Goal: Task Accomplishment & Management: Manage account settings

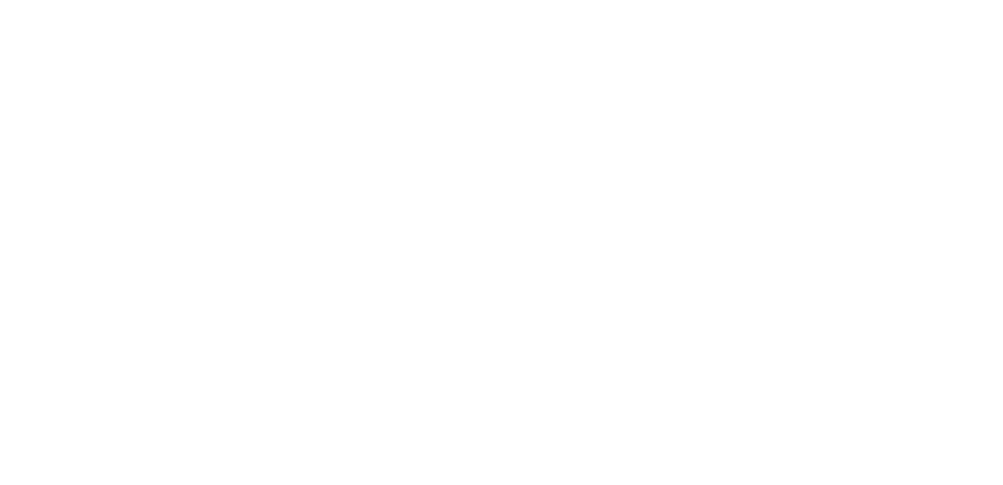
click at [958, 20] on div at bounding box center [501, 242] width 1003 height 485
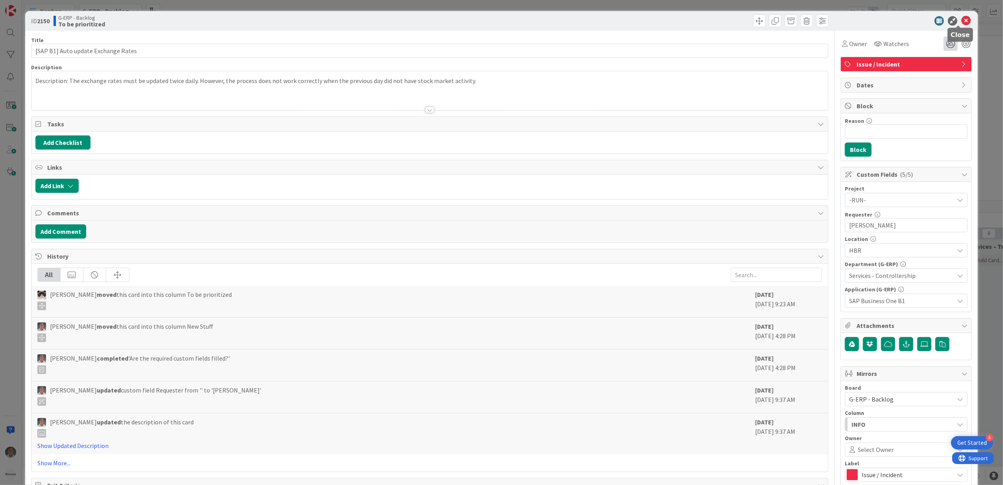
drag, startPoint x: 961, startPoint y: 22, endPoint x: 938, endPoint y: 38, distance: 28.1
click at [962, 22] on icon at bounding box center [966, 20] width 9 height 9
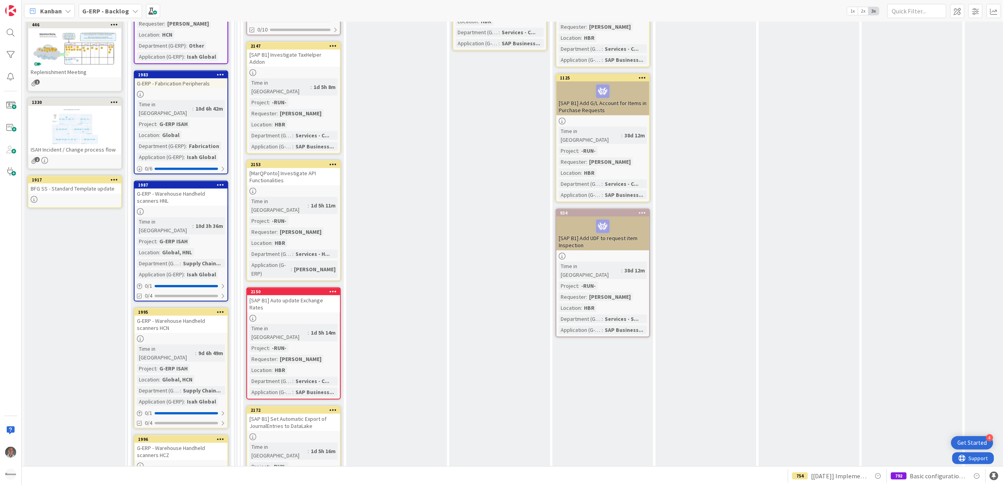
scroll to position [382, 0]
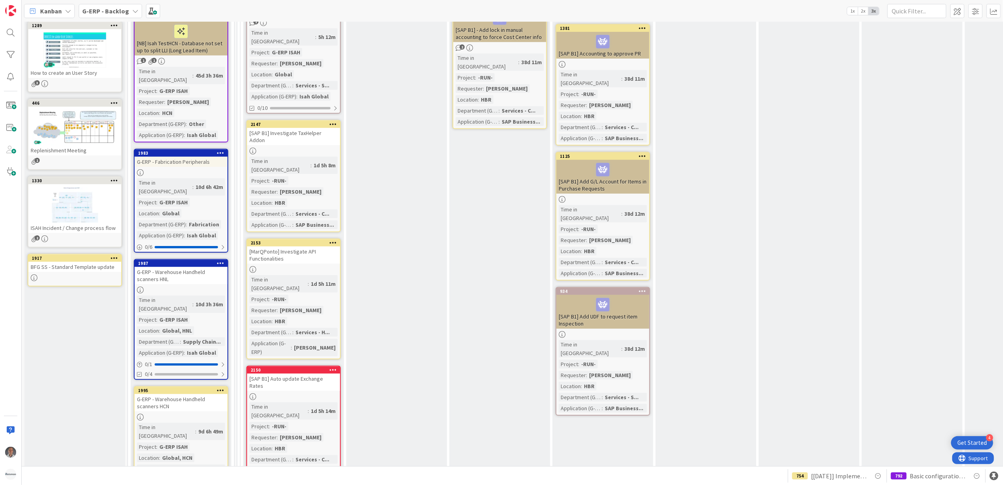
click at [331, 367] on icon at bounding box center [332, 370] width 7 height 6
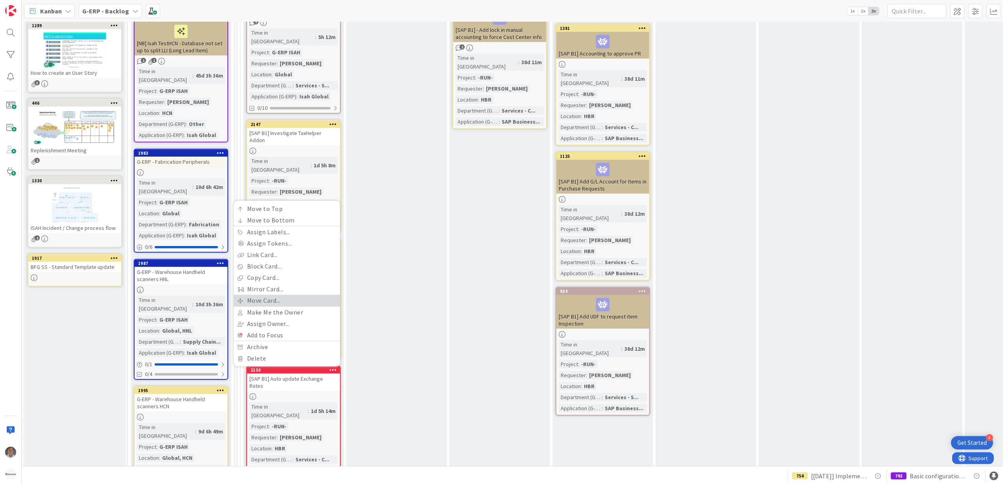
click at [287, 295] on link "Move Card..." at bounding box center [287, 300] width 106 height 11
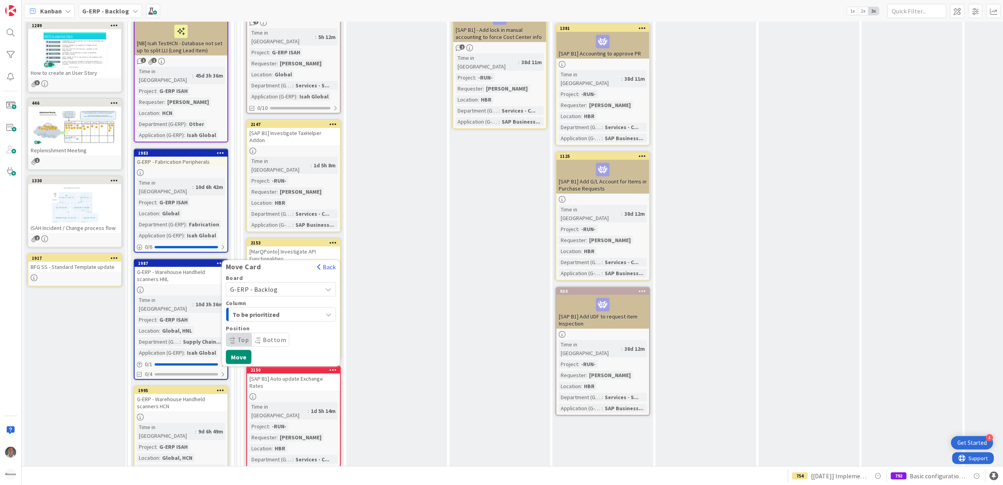
click at [309, 284] on span "G-ERP - Backlog" at bounding box center [274, 289] width 88 height 11
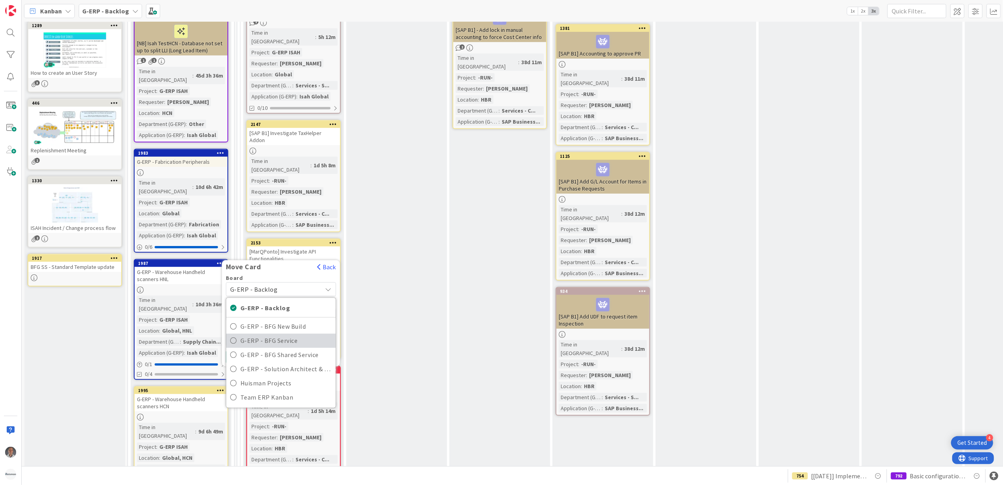
click at [290, 335] on span "G-ERP - BFG Service" at bounding box center [286, 341] width 91 height 12
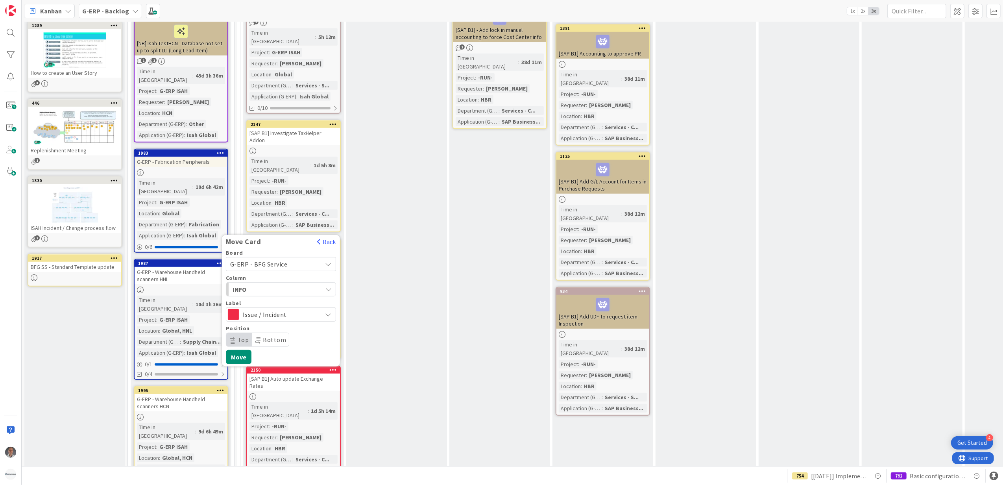
click at [286, 284] on span "INFO" at bounding box center [262, 289] width 59 height 10
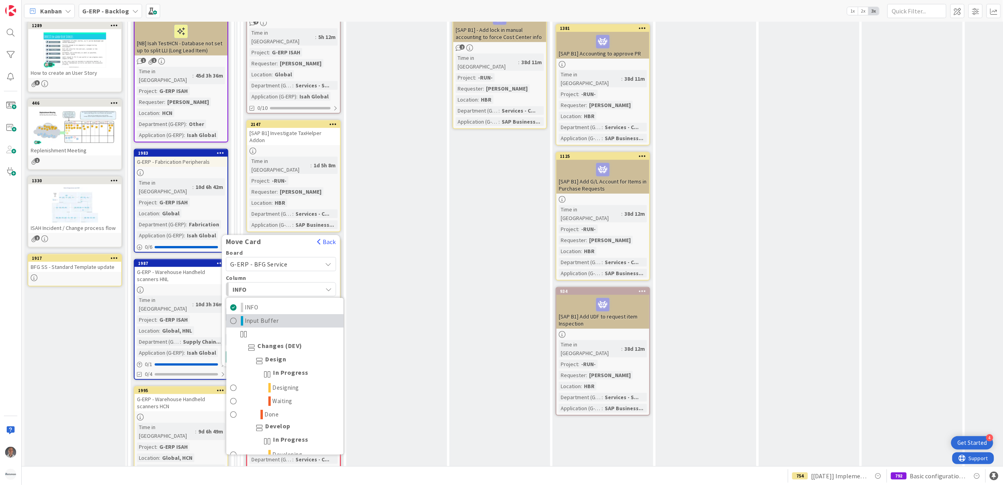
click at [285, 315] on link "Input Buffer" at bounding box center [284, 321] width 117 height 13
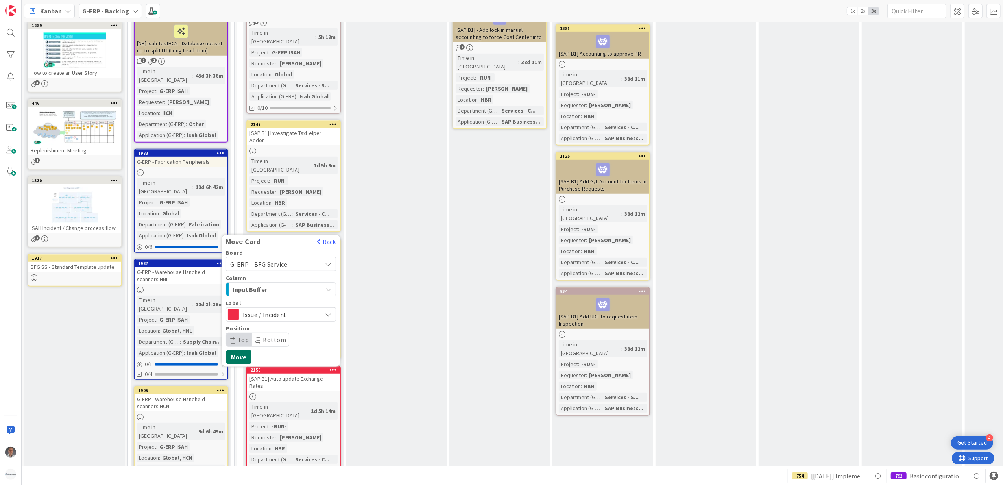
click at [241, 350] on button "Move" at bounding box center [239, 357] width 26 height 14
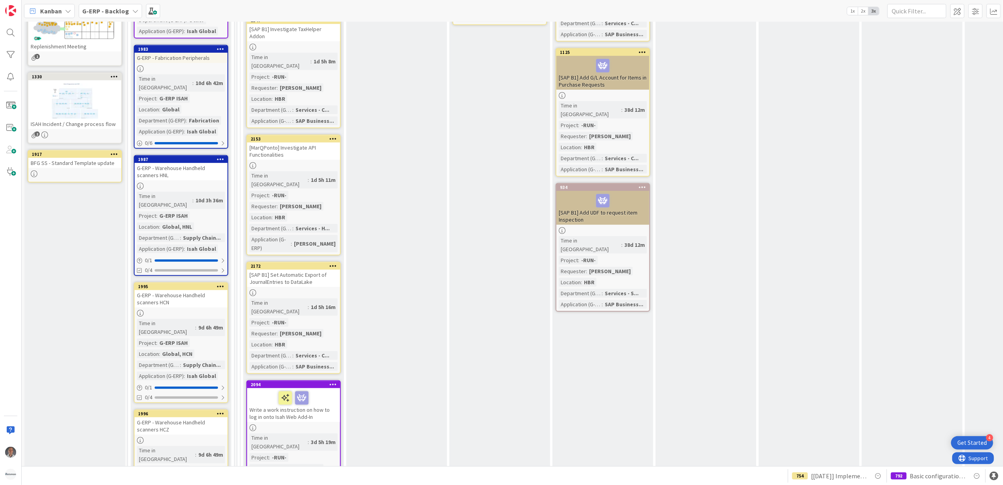
scroll to position [487, 0]
click at [332, 262] on icon at bounding box center [332, 265] width 7 height 6
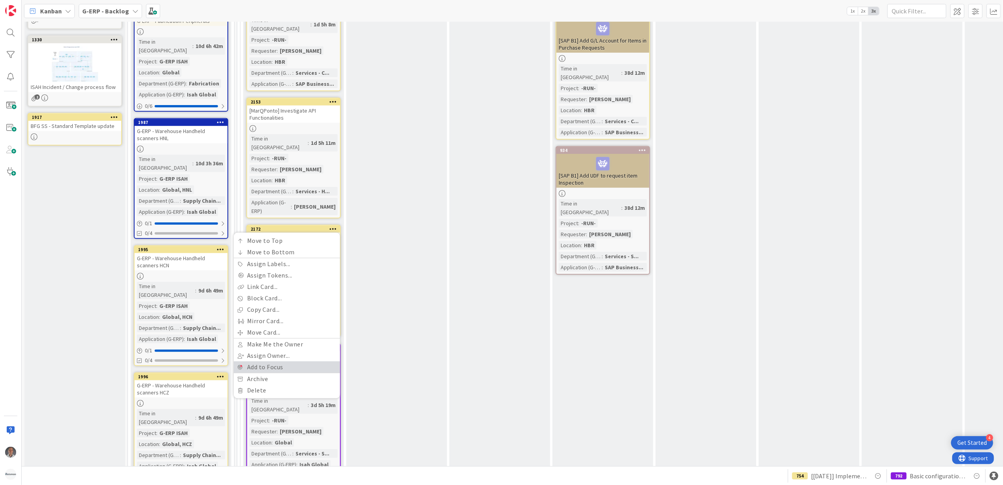
scroll to position [539, 0]
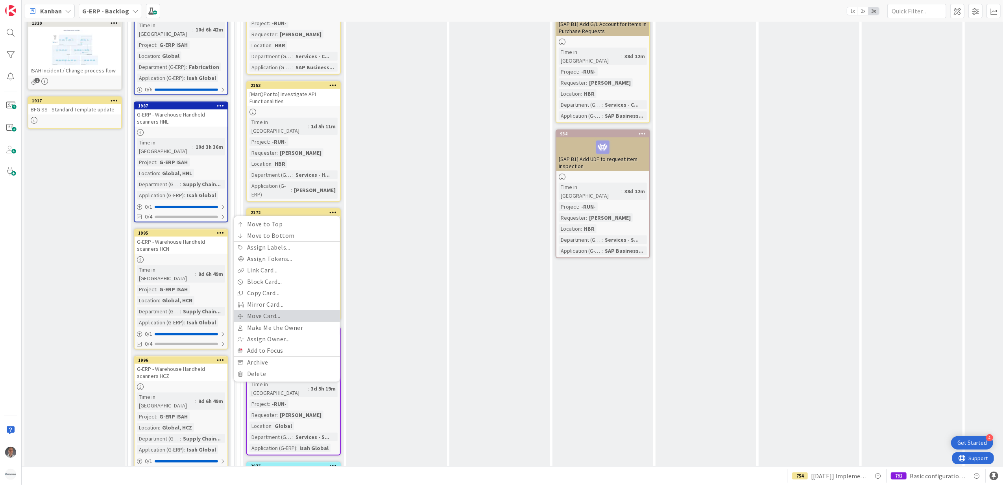
click at [285, 310] on link "Move Card..." at bounding box center [287, 315] width 106 height 11
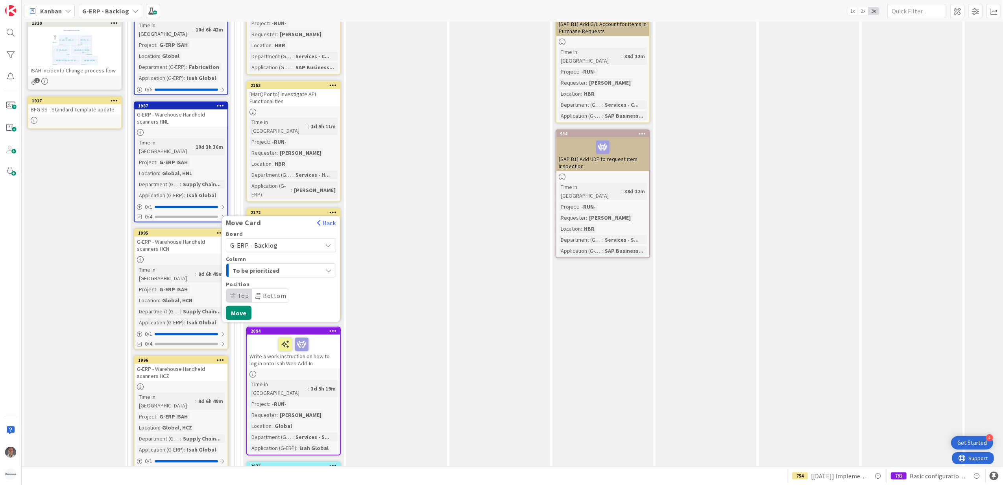
click at [276, 240] on span "G-ERP - Backlog" at bounding box center [274, 245] width 88 height 11
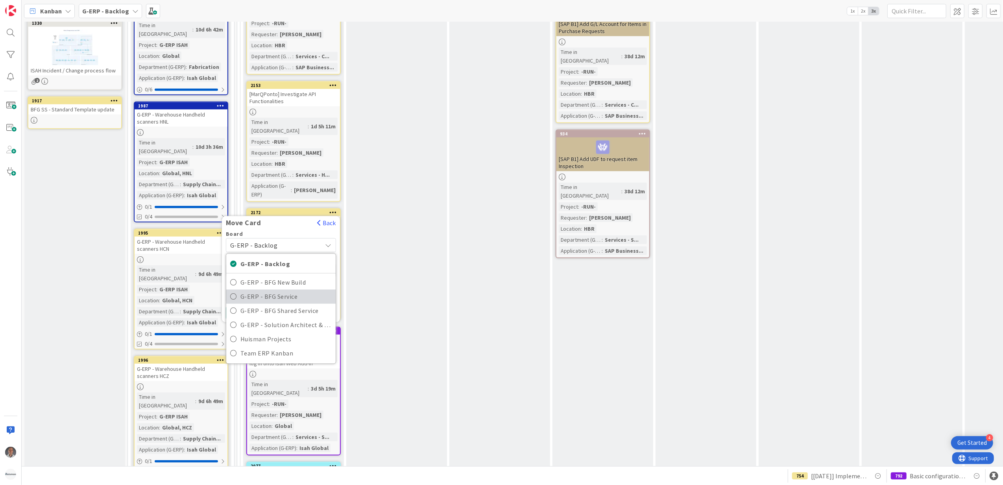
click at [275, 291] on span "G-ERP - BFG Service" at bounding box center [286, 297] width 91 height 12
click at [281, 265] on span "Select a Column..." at bounding box center [259, 270] width 59 height 10
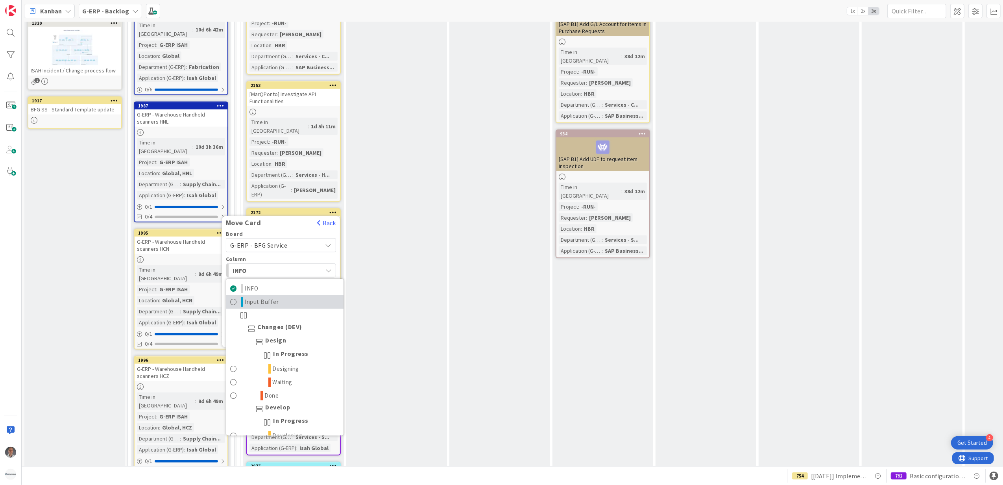
click at [276, 298] on span "Input Buffer" at bounding box center [262, 302] width 34 height 9
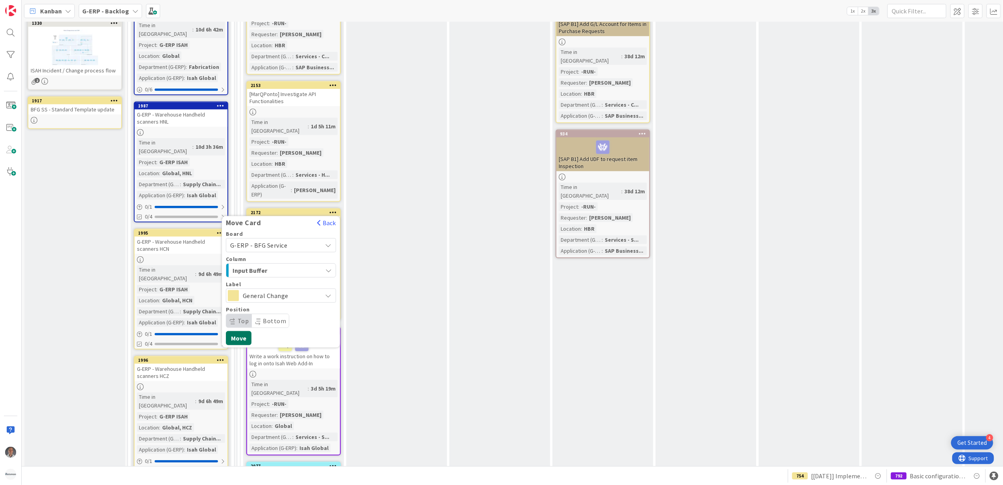
click at [241, 331] on button "Move" at bounding box center [239, 338] width 26 height 14
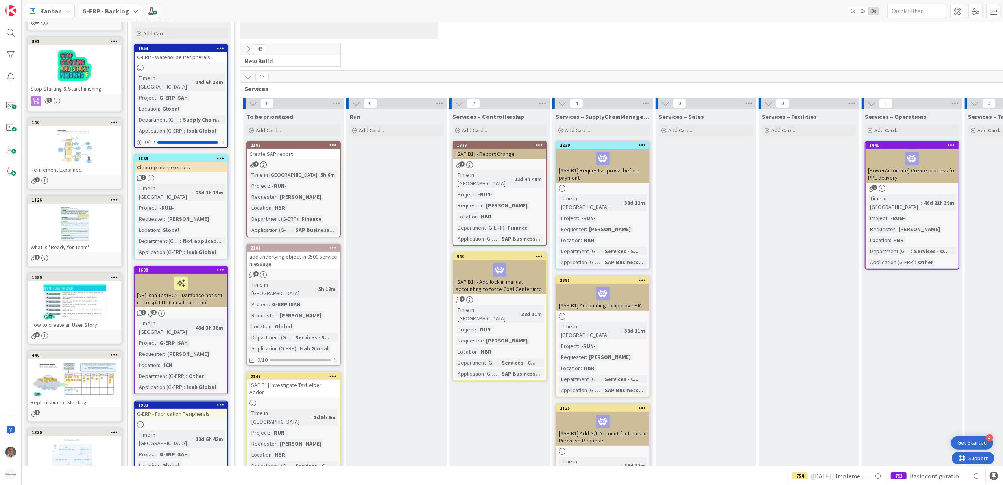
scroll to position [120, 0]
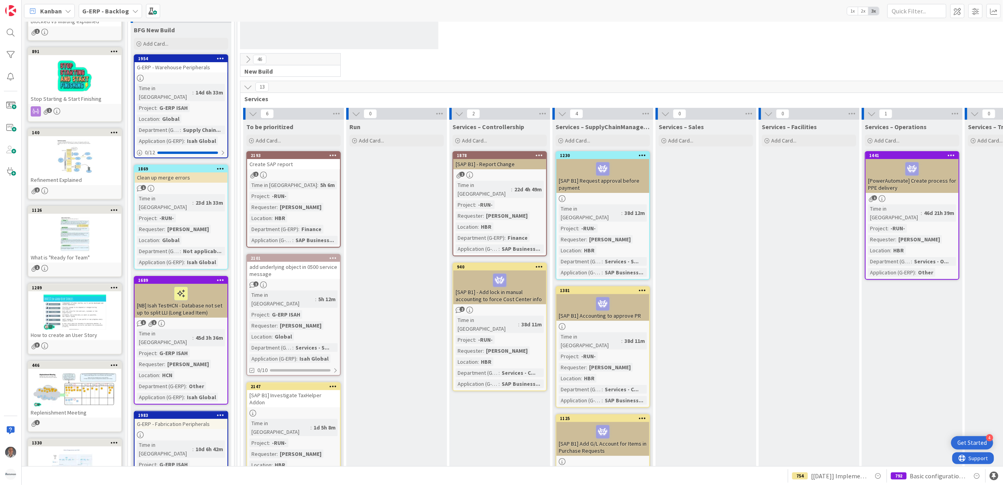
click at [333, 155] on icon at bounding box center [332, 155] width 7 height 6
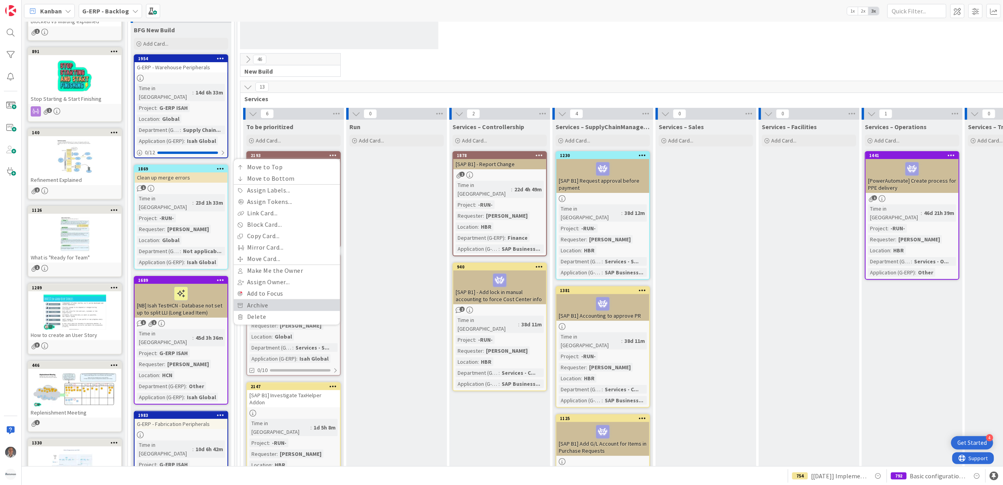
scroll to position [172, 0]
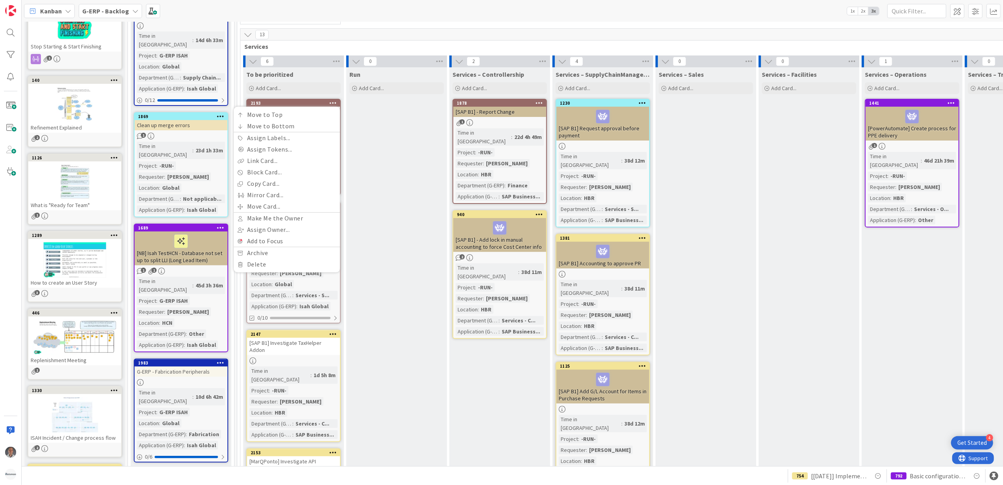
drag, startPoint x: 396, startPoint y: 199, endPoint x: 384, endPoint y: 183, distance: 20.3
click at [396, 199] on div "Run Add Card..." at bounding box center [396, 448] width 101 height 762
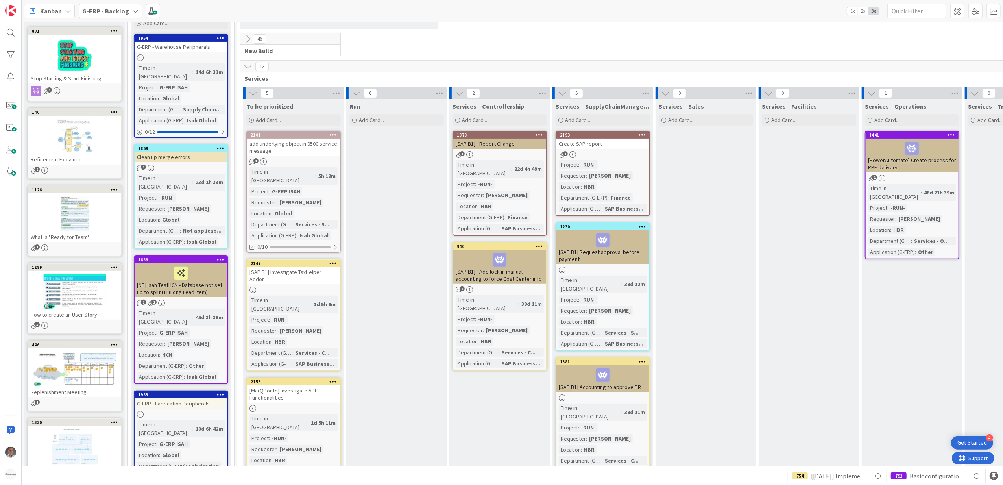
scroll to position [120, 0]
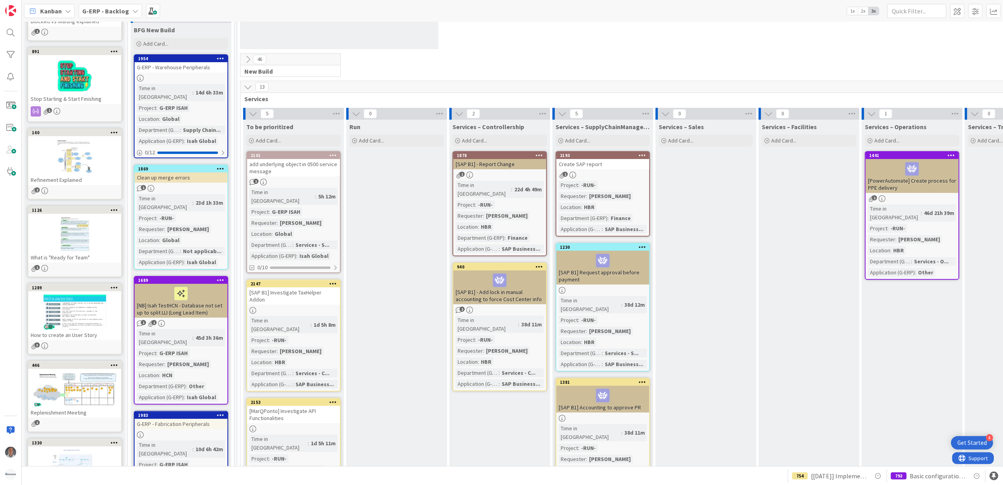
click at [642, 156] on icon at bounding box center [642, 155] width 7 height 6
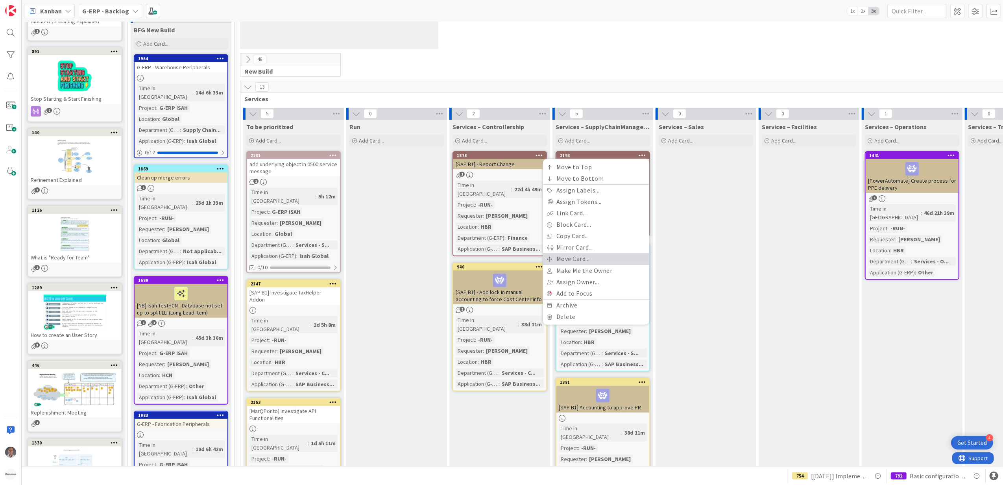
click at [581, 255] on link "Move Card..." at bounding box center [596, 258] width 106 height 11
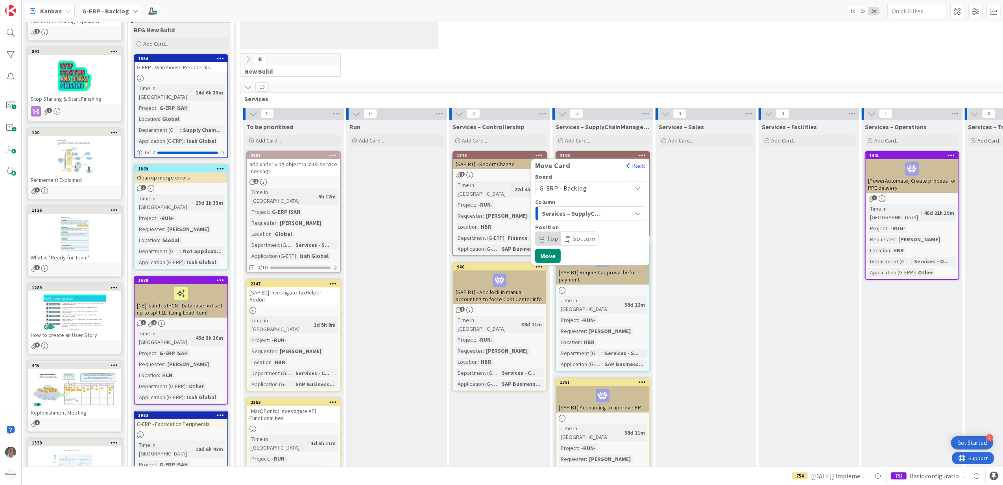
click at [575, 190] on span "G-ERP - Backlog" at bounding box center [564, 188] width 48 height 8
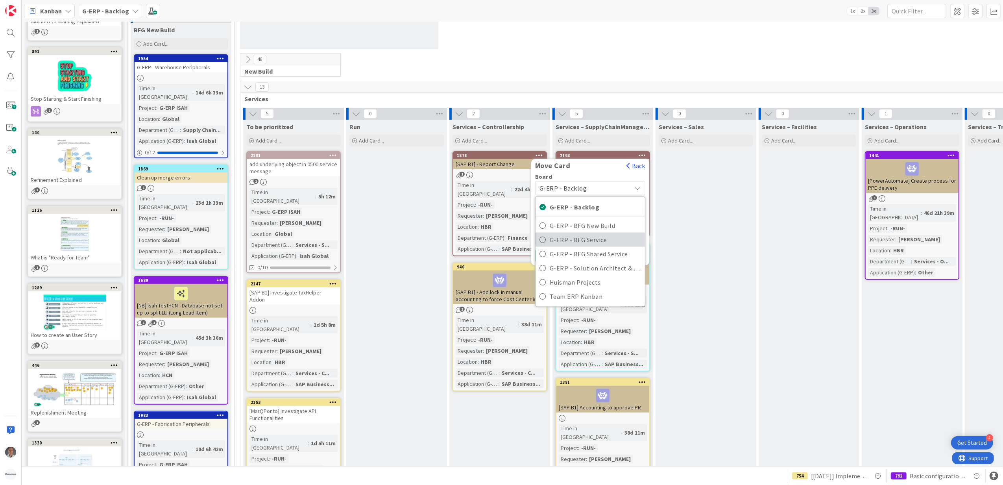
click at [567, 234] on link "G-ERP - BFG Service" at bounding box center [590, 240] width 109 height 14
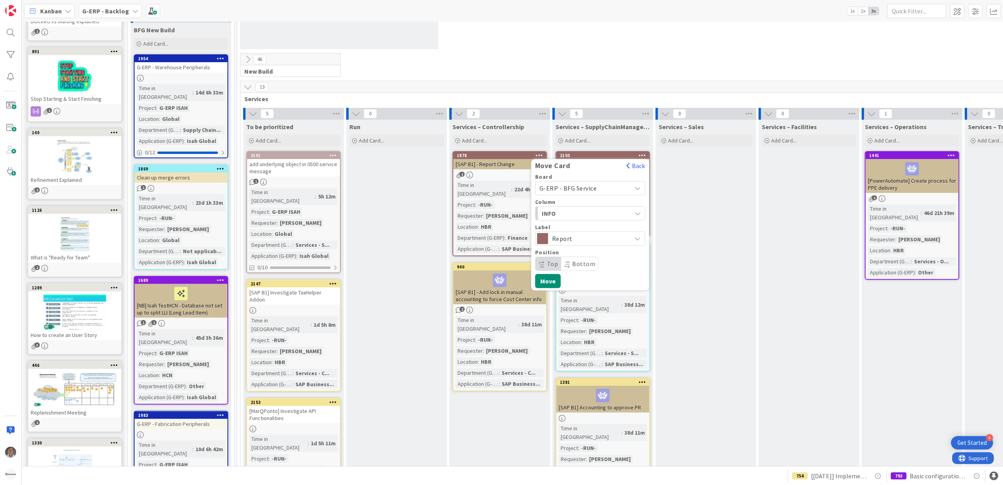
click at [575, 213] on span "INFO" at bounding box center [571, 213] width 59 height 10
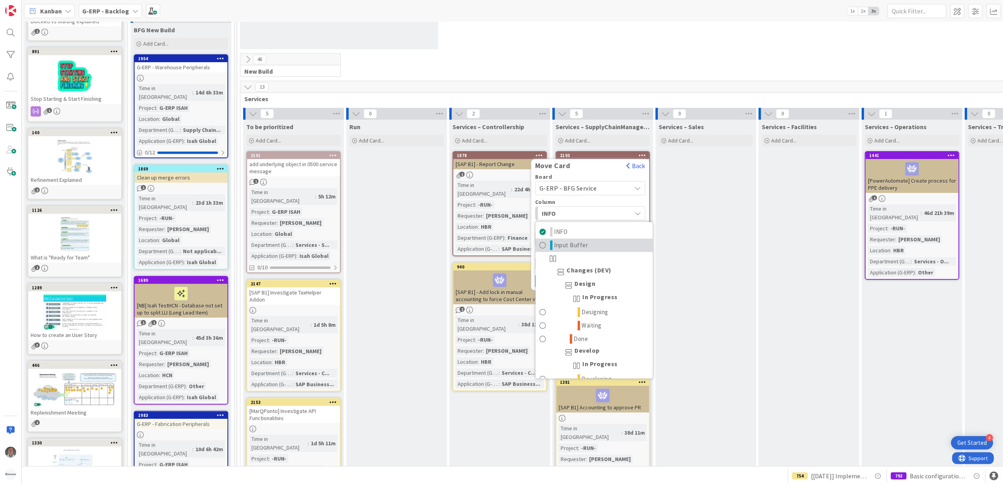
click at [573, 244] on span "Input Buffer" at bounding box center [572, 245] width 34 height 9
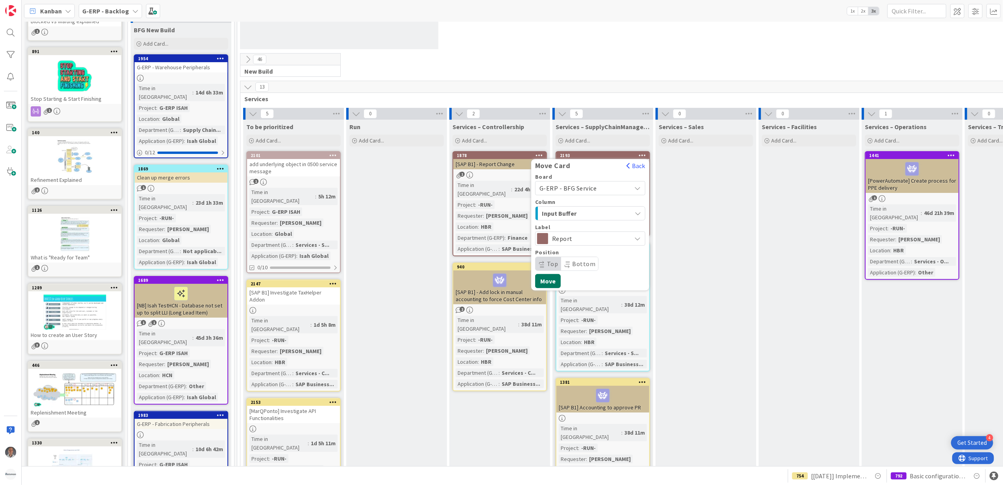
click at [550, 281] on button "Move" at bounding box center [548, 281] width 26 height 14
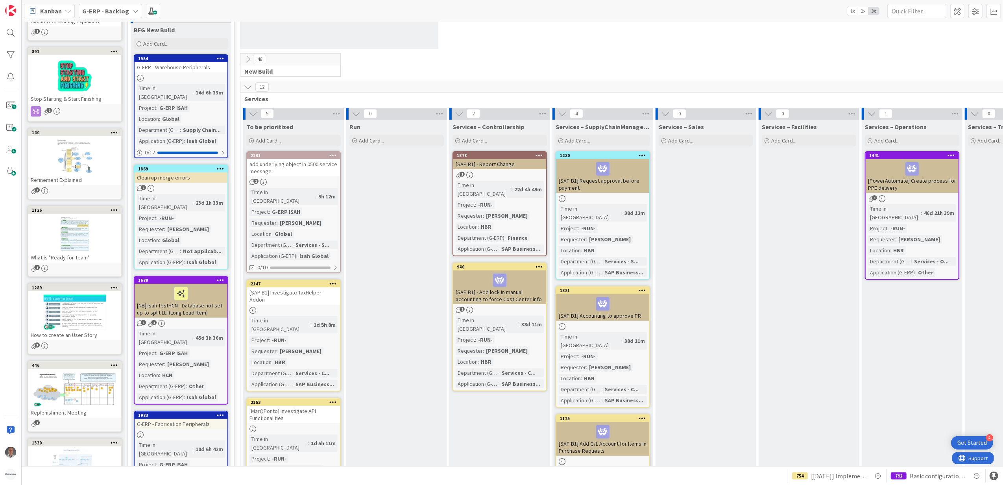
click at [531, 171] on div "1878 [SAP B1] - Report Change 1 Time in [GEOGRAPHIC_DATA] : 22d 4h 49m Project …" at bounding box center [500, 203] width 94 height 105
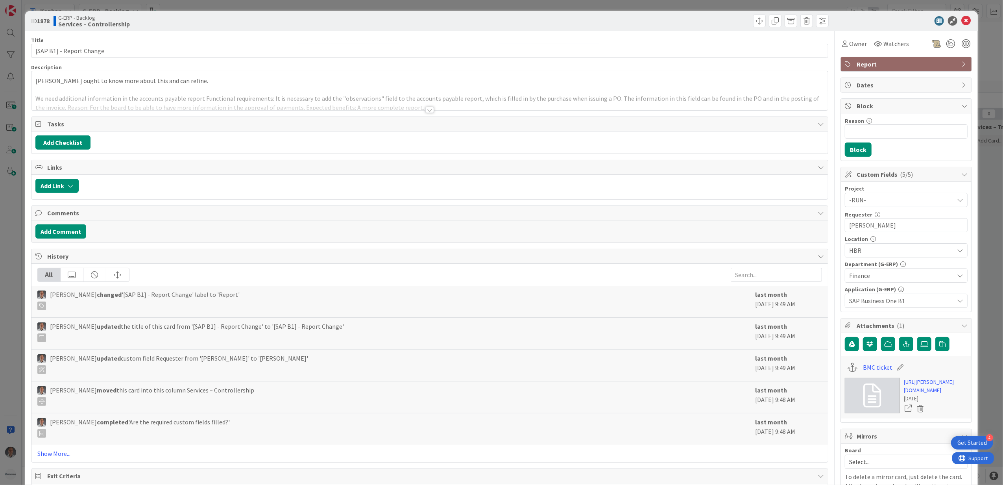
click at [426, 109] on div at bounding box center [430, 110] width 9 height 6
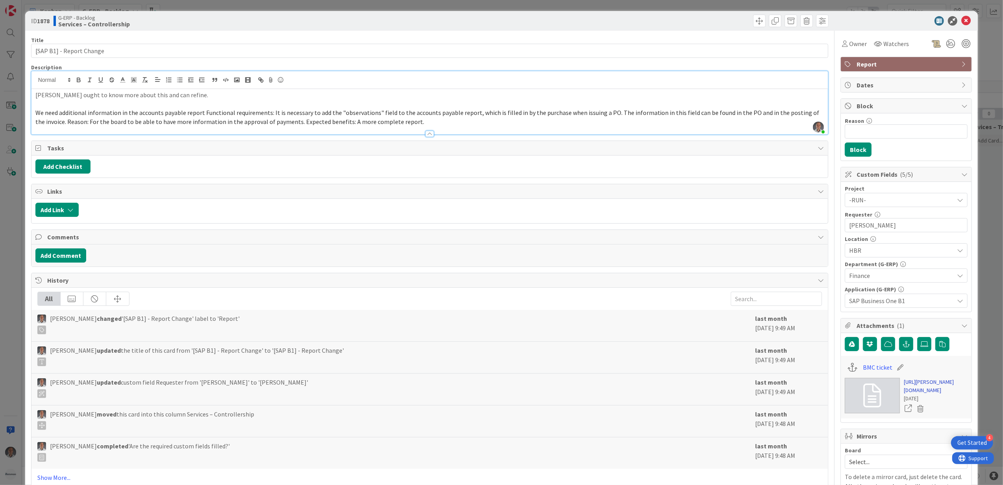
click at [926, 394] on link "[URL][PERSON_NAME][DOMAIN_NAME]" at bounding box center [936, 386] width 64 height 17
click at [962, 21] on icon at bounding box center [966, 20] width 9 height 9
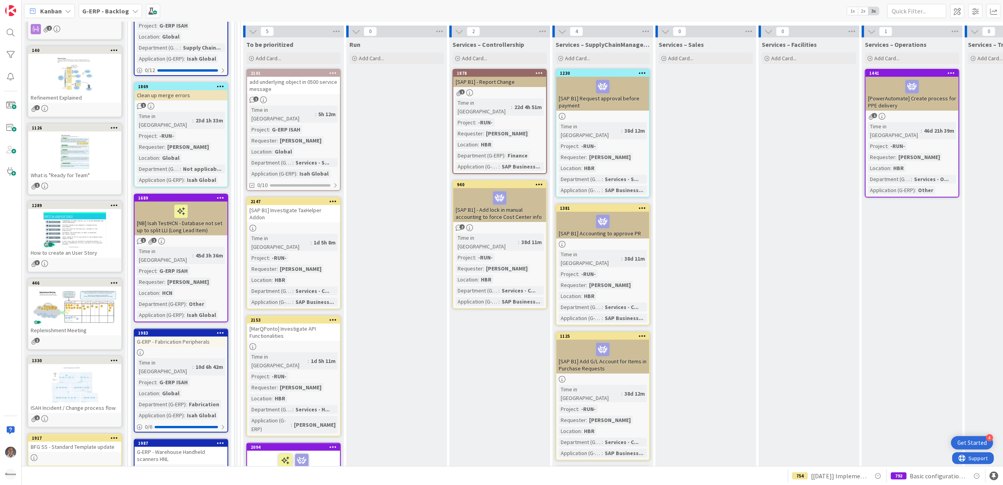
scroll to position [224, 0]
